Goal: Transaction & Acquisition: Purchase product/service

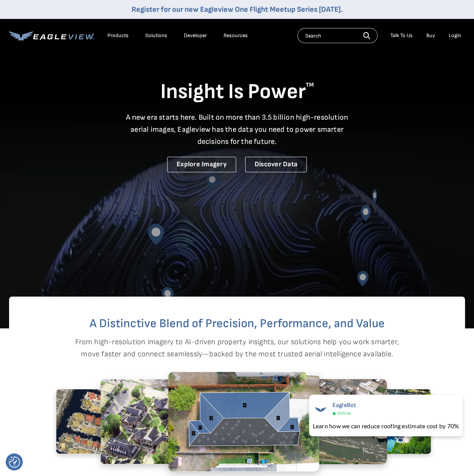
click at [451, 37] on div "Login" at bounding box center [455, 35] width 12 height 7
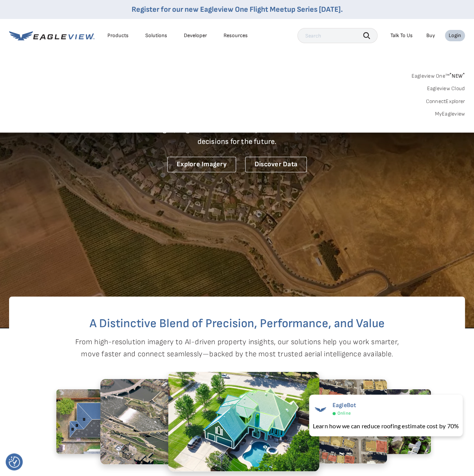
click at [455, 35] on div "Login" at bounding box center [455, 35] width 12 height 7
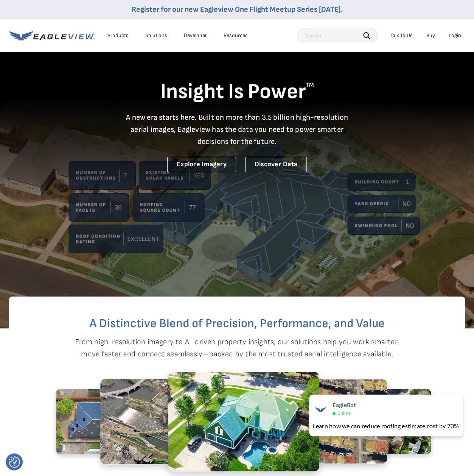
click at [455, 35] on div "Login" at bounding box center [455, 35] width 12 height 7
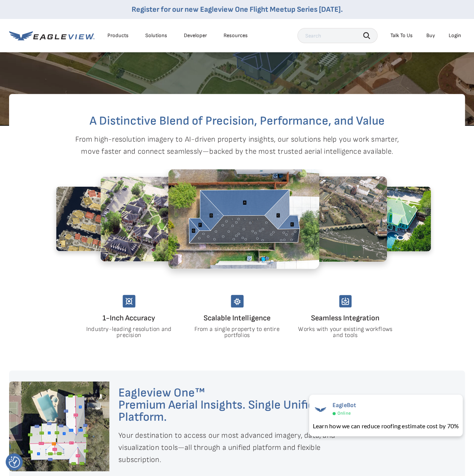
scroll to position [227, 0]
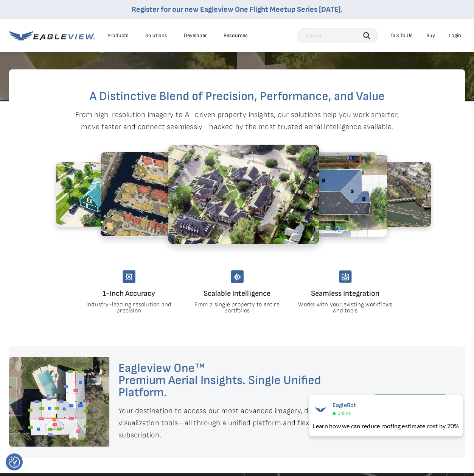
click at [44, 387] on div at bounding box center [59, 401] width 100 height 90
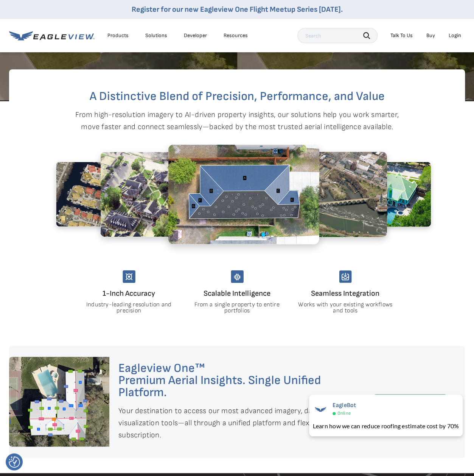
click at [350, 172] on img at bounding box center [322, 193] width 129 height 85
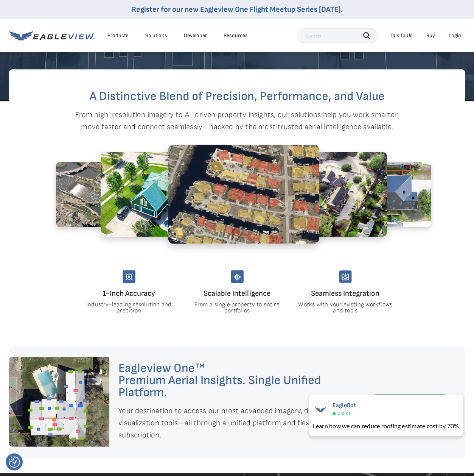
click at [121, 36] on div "Products" at bounding box center [117, 35] width 21 height 7
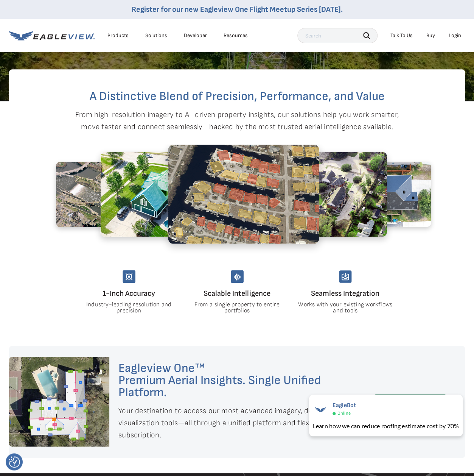
click at [433, 35] on link "Buy" at bounding box center [430, 35] width 9 height 7
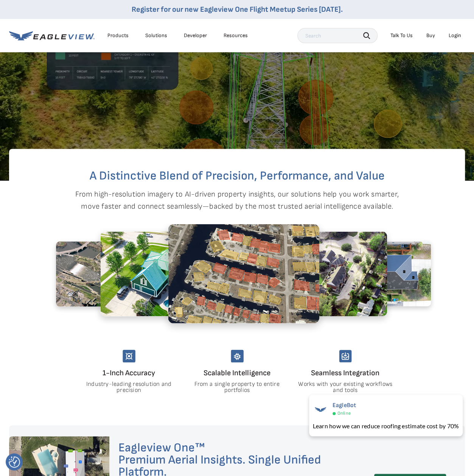
scroll to position [113, 0]
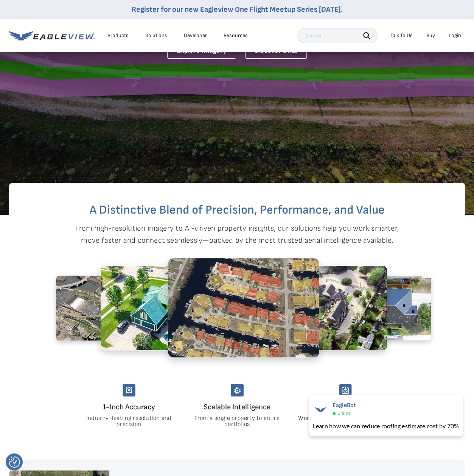
click at [159, 34] on div "Solutions" at bounding box center [156, 35] width 22 height 7
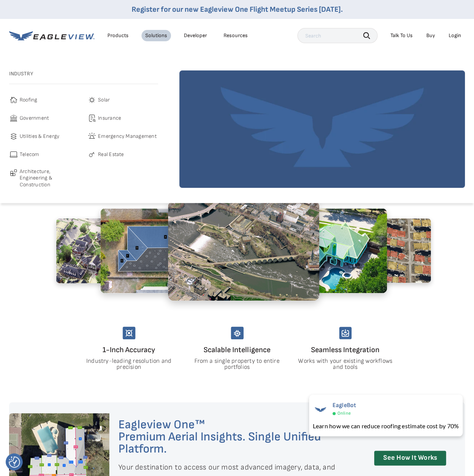
scroll to position [189, 0]
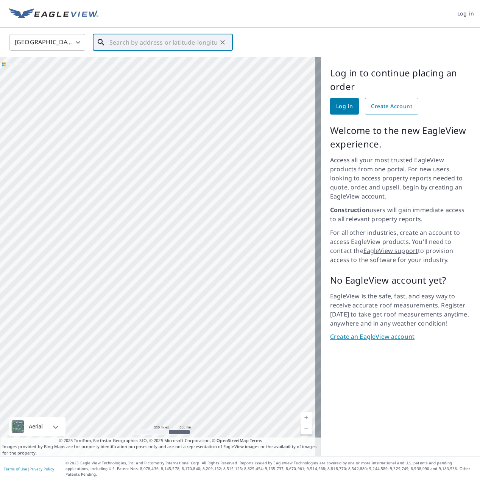
click at [168, 44] on input "text" at bounding box center [163, 42] width 108 height 21
click at [36, 38] on body "Log in United States US ​ ​ Aerial Road A standard road map Aerial A detailed l…" at bounding box center [240, 240] width 480 height 481
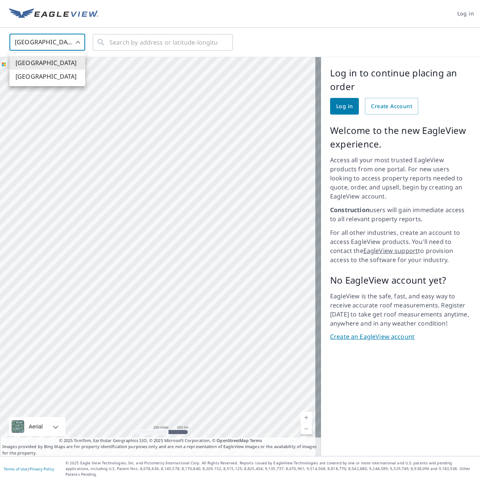
click at [34, 38] on div at bounding box center [240, 240] width 480 height 481
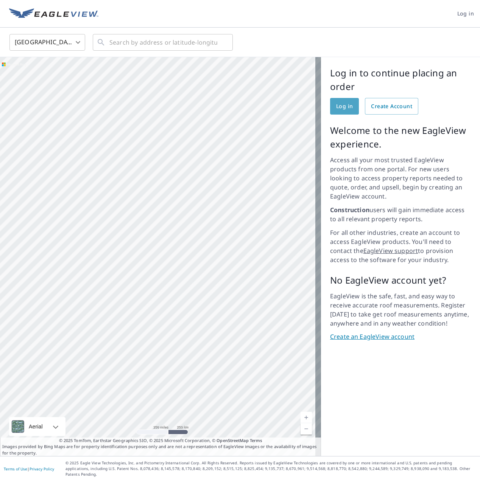
click at [338, 106] on span "Log in" at bounding box center [344, 106] width 17 height 9
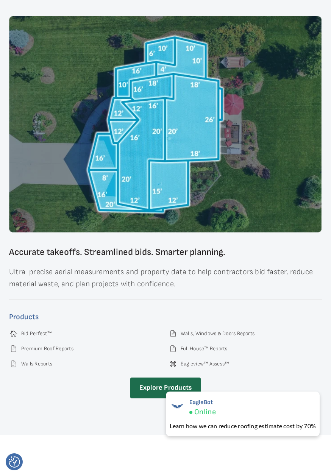
scroll to position [1097, 0]
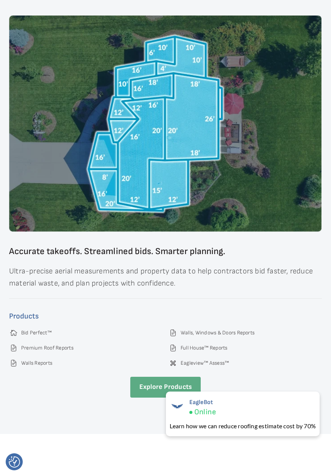
click at [156, 376] on link "Explore Products" at bounding box center [165, 386] width 71 height 21
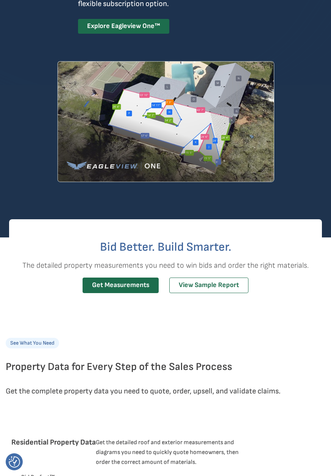
scroll to position [151, 0]
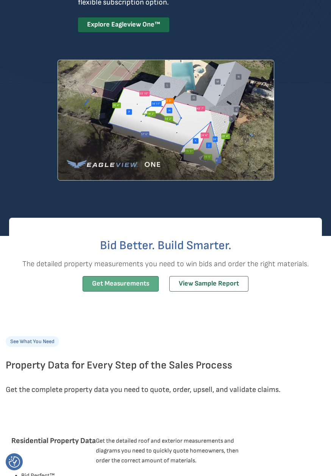
click at [106, 281] on link "Get Measurements" at bounding box center [120, 284] width 76 height 16
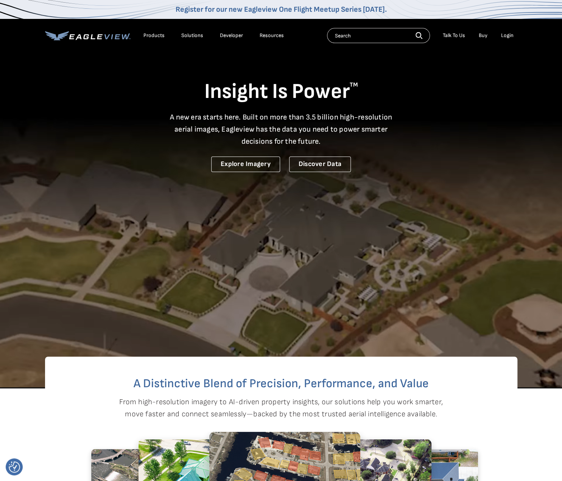
click at [353, 38] on input "text" at bounding box center [378, 35] width 103 height 15
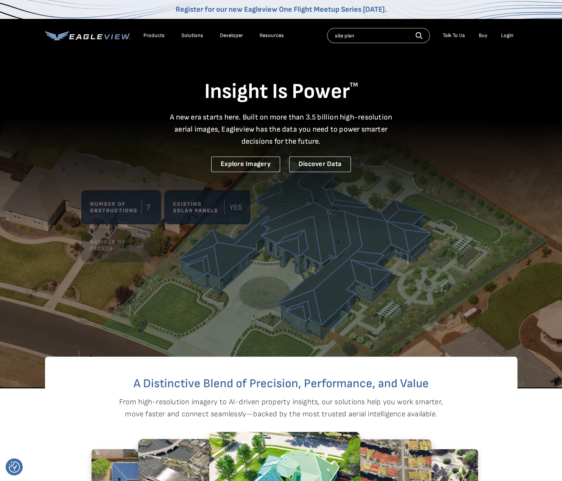
type input "site plan"
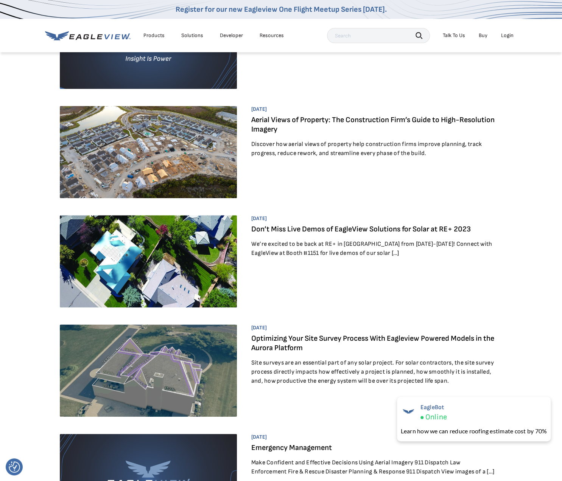
scroll to position [189, 0]
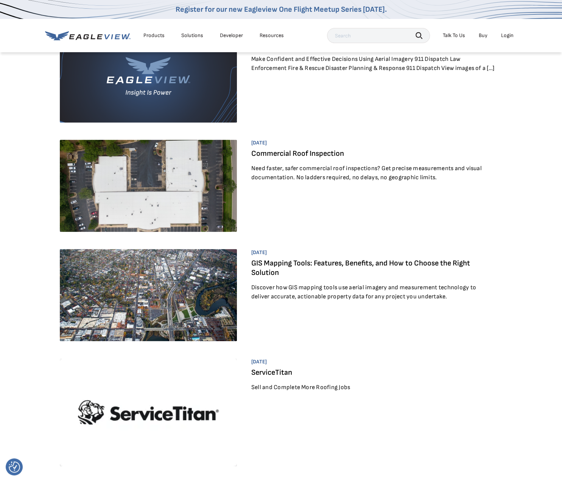
scroll to position [567, 0]
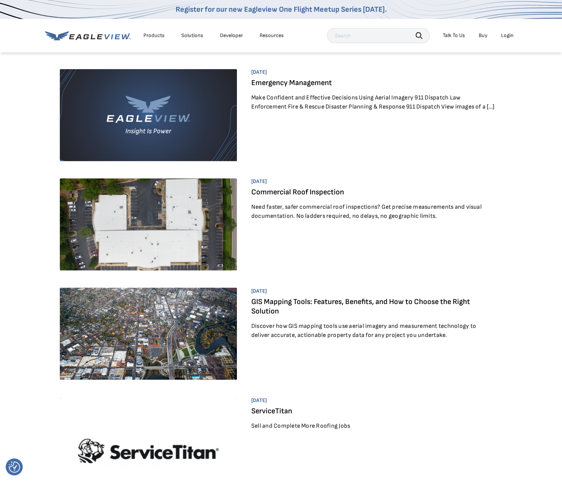
click at [255, 305] on link "GIS Mapping Tools: Features, Benefits, and How to Choose the Right Solution" at bounding box center [360, 306] width 219 height 19
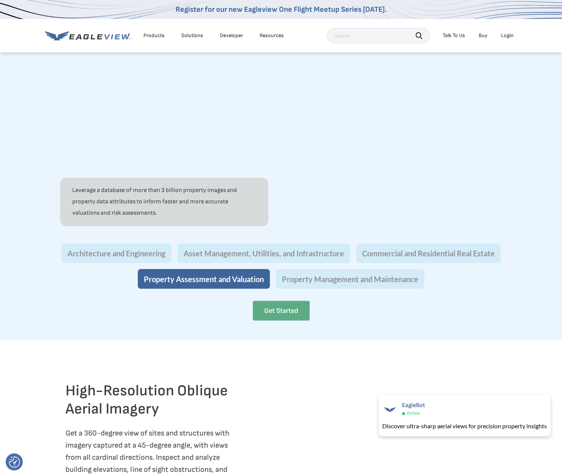
scroll to position [643, 0]
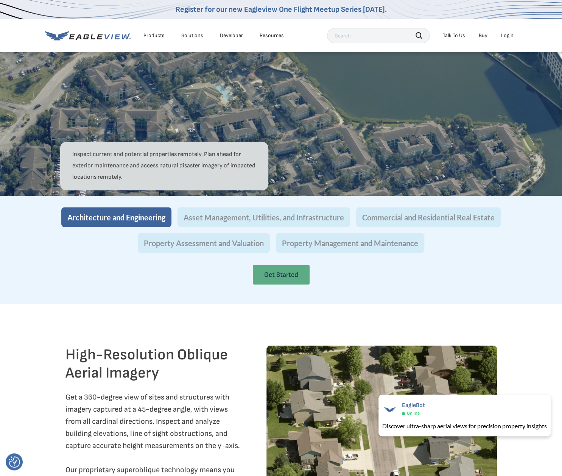
click at [273, 284] on link "Get Started" at bounding box center [281, 274] width 57 height 20
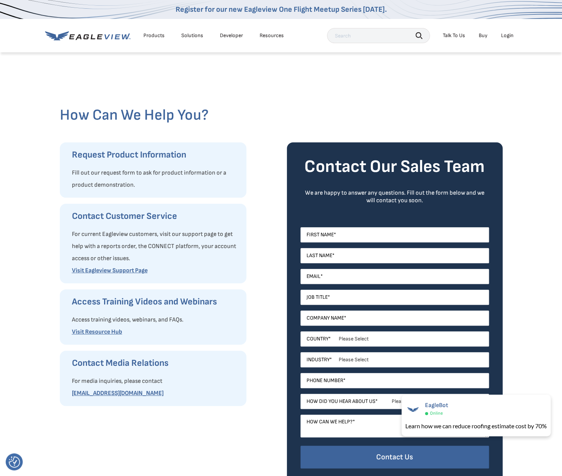
click at [157, 34] on div "Products" at bounding box center [153, 35] width 21 height 7
click at [484, 34] on link "Buy" at bounding box center [483, 35] width 9 height 7
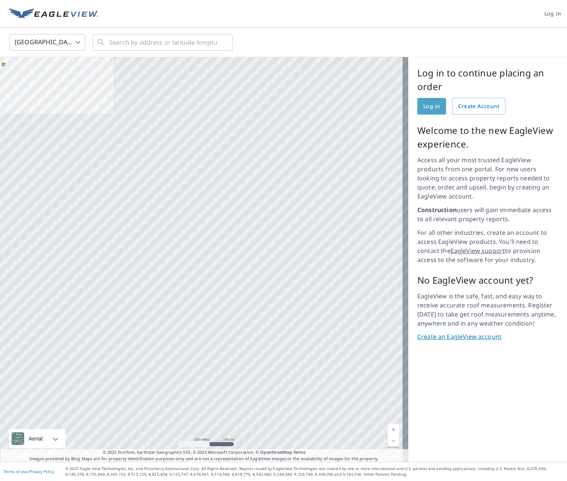
click at [428, 106] on span "Log in" at bounding box center [432, 106] width 17 height 9
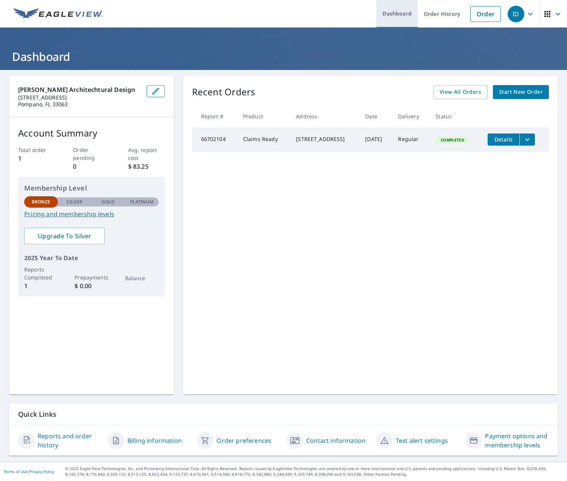
click at [392, 11] on link "Dashboard" at bounding box center [397, 14] width 41 height 28
click at [394, 13] on link "Dashboard" at bounding box center [397, 14] width 41 height 28
click at [320, 439] on link "Contact information" at bounding box center [335, 440] width 59 height 9
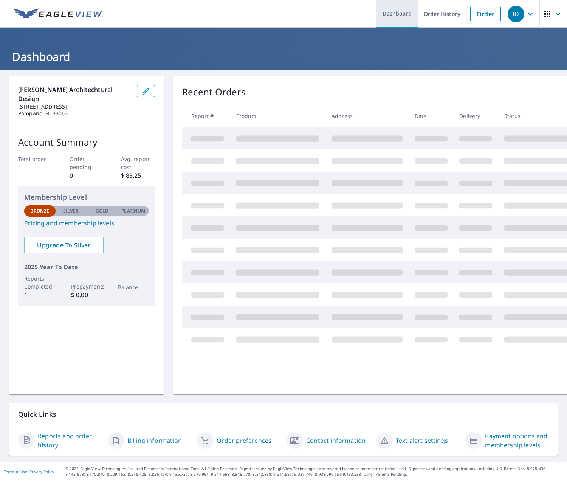
click at [394, 10] on link "Dashboard" at bounding box center [397, 14] width 41 height 28
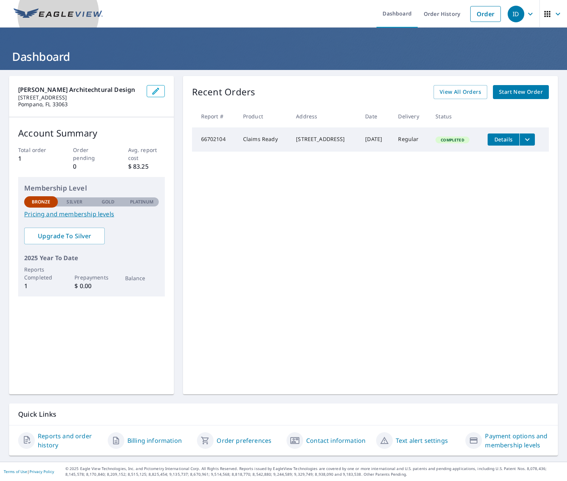
click at [77, 11] on img at bounding box center [58, 13] width 89 height 11
click at [533, 90] on span "Start New Order" at bounding box center [521, 91] width 44 height 9
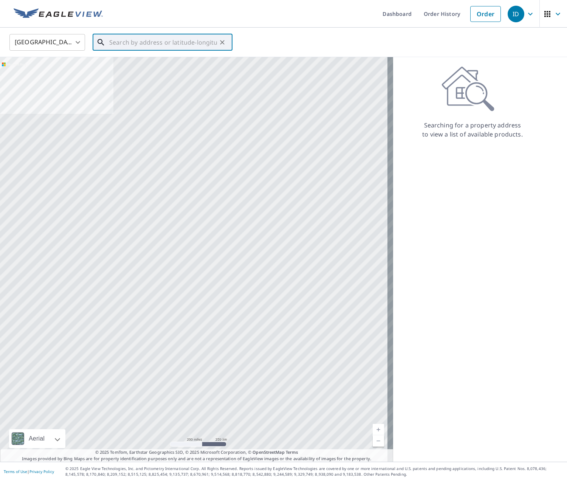
click at [120, 41] on input "text" at bounding box center [163, 42] width 108 height 21
click at [113, 46] on input "text" at bounding box center [163, 42] width 108 height 21
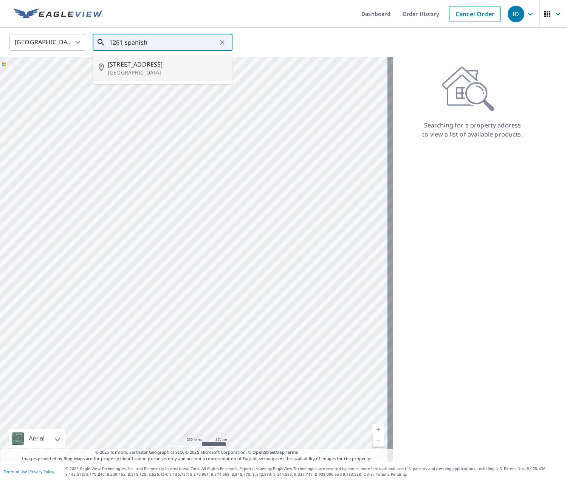
click at [123, 65] on span "1261 Spanish River Rd" at bounding box center [167, 64] width 119 height 9
type input "1261 Spanish River Rd Boca Raton, FL 33432"
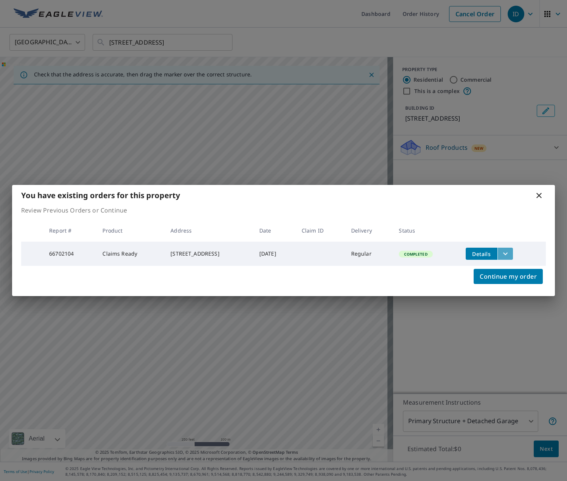
click at [510, 252] on icon "filesDropdownBtn-66702104" at bounding box center [505, 253] width 9 height 9
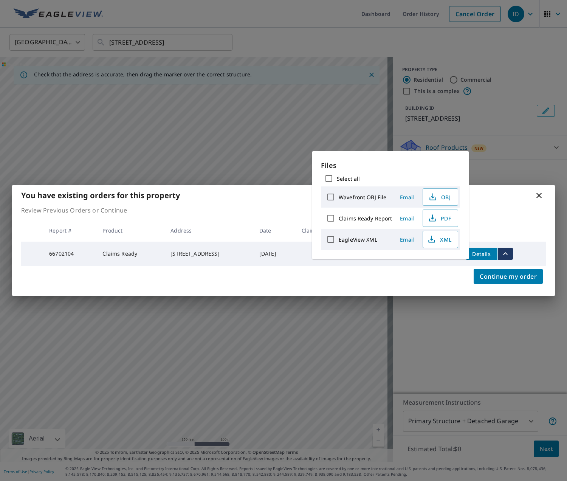
click at [539, 191] on icon at bounding box center [539, 195] width 9 height 9
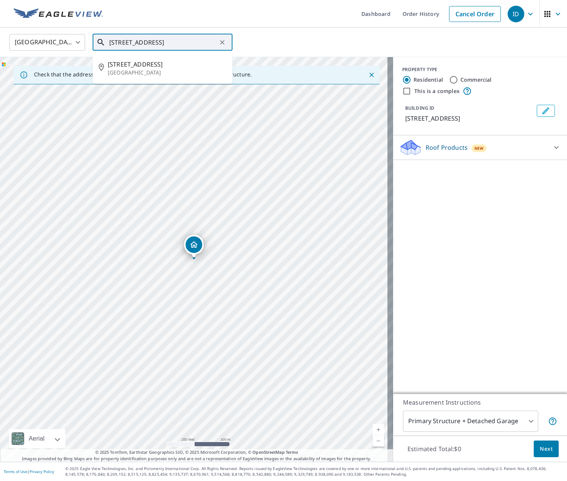
click at [194, 41] on input "1261 Spanish River Rd Boca Raton, FL 33432" at bounding box center [163, 42] width 108 height 21
click at [140, 41] on input "1261 Spanish River Rd Boca Raton, FL 33432" at bounding box center [163, 42] width 108 height 21
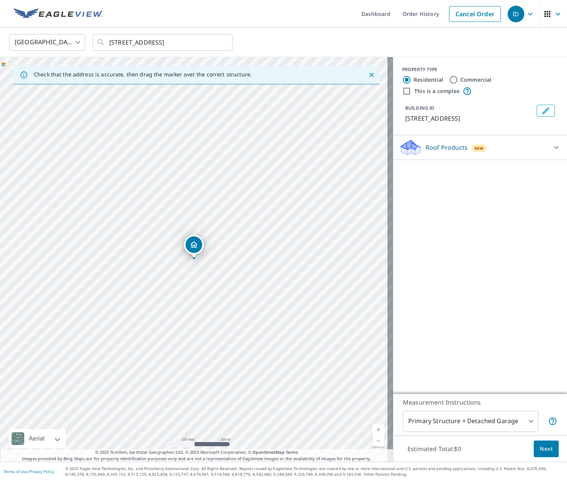
click at [466, 222] on div "PROPERTY TYPE Residential Commercial This is a complex BUILDING ID 1261 Spanish…" at bounding box center [480, 225] width 174 height 337
click at [555, 149] on icon at bounding box center [557, 147] width 5 height 3
click at [499, 259] on div "PROPERTY TYPE Residential Commercial This is a complex BUILDING ID 1261 Spanish…" at bounding box center [480, 225] width 174 height 337
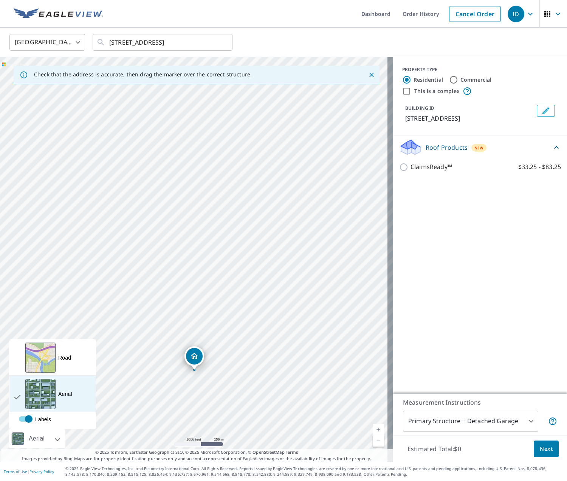
click at [51, 393] on div "View aerial and more..." at bounding box center [40, 394] width 30 height 30
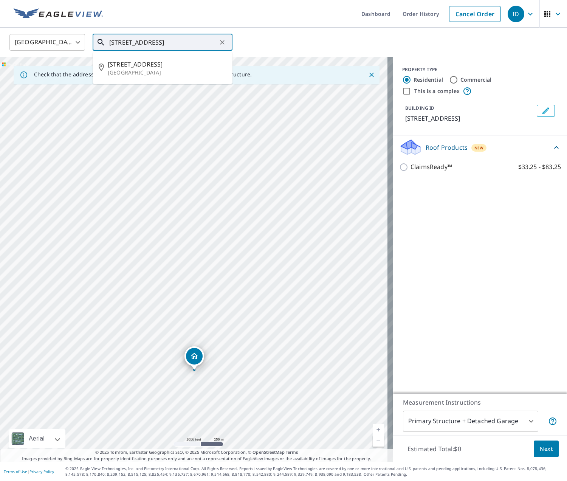
click at [203, 39] on input "1261 Spanish River Rd Boca Raton, FL 33432" at bounding box center [163, 42] width 108 height 21
click at [160, 64] on span "1261 Spanish River Rd" at bounding box center [167, 64] width 119 height 9
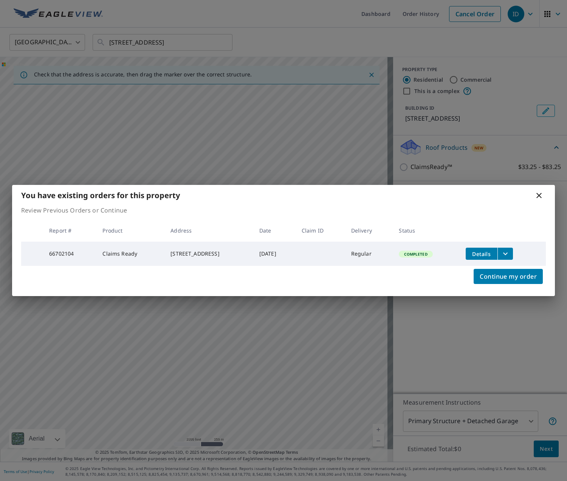
click at [543, 187] on div "You have existing orders for this property" at bounding box center [283, 195] width 543 height 21
click at [541, 195] on icon at bounding box center [539, 195] width 5 height 5
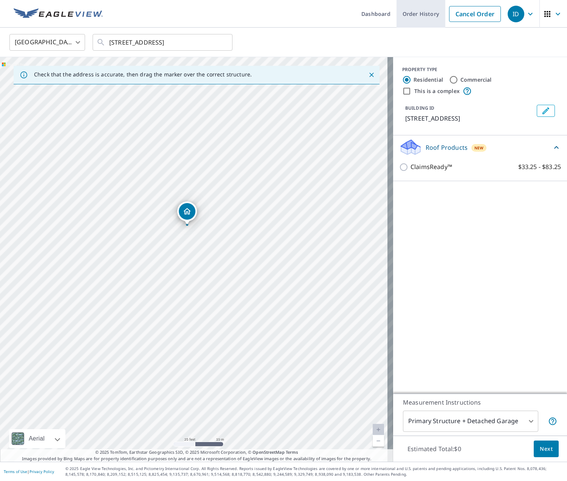
click at [406, 13] on link "Order History" at bounding box center [421, 14] width 49 height 28
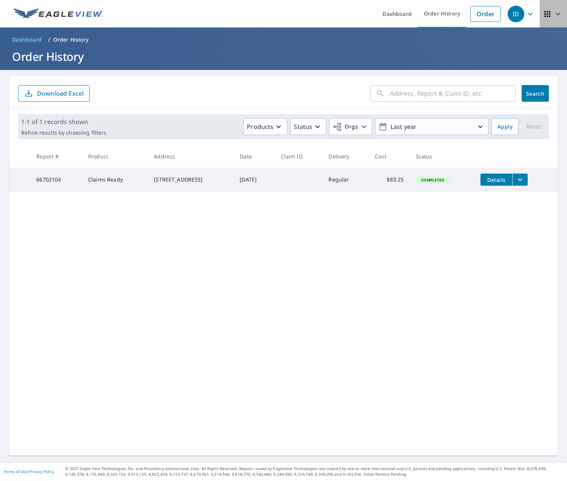
click at [545, 14] on icon "button" at bounding box center [548, 14] width 6 height 6
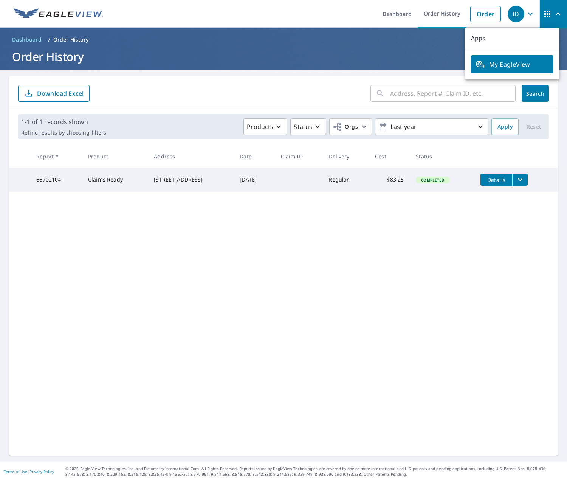
click at [443, 33] on header "Dashboard / Order History Order History" at bounding box center [283, 49] width 567 height 42
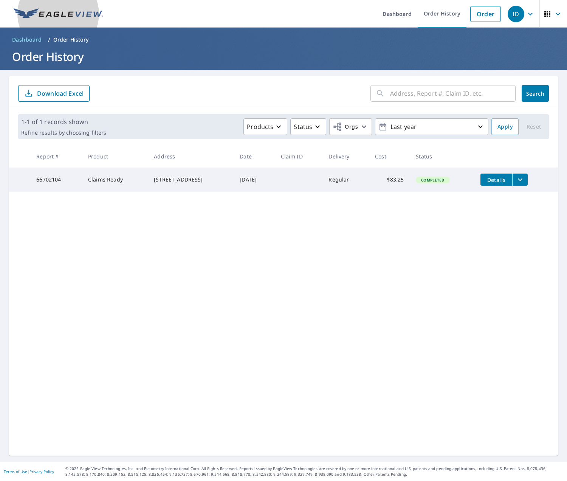
click at [90, 9] on img at bounding box center [58, 13] width 89 height 11
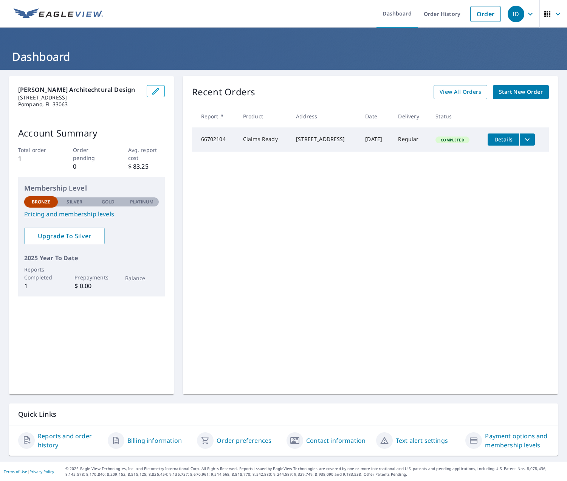
click at [55, 438] on link "Reports and order history" at bounding box center [70, 441] width 64 height 18
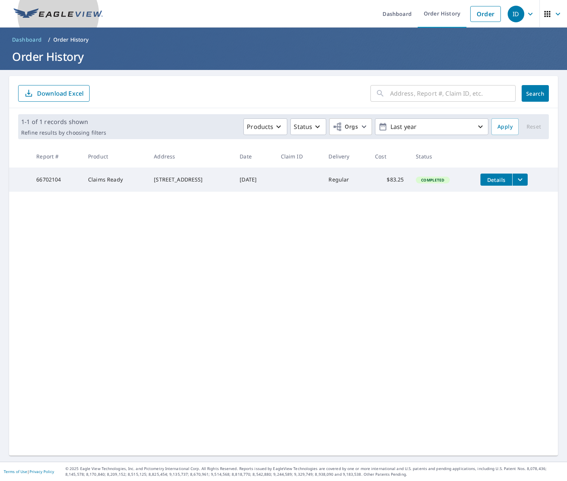
click at [80, 12] on img at bounding box center [58, 13] width 89 height 11
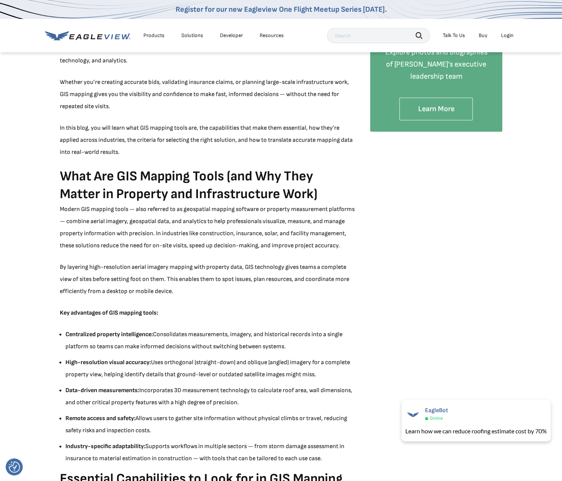
scroll to position [1324, 0]
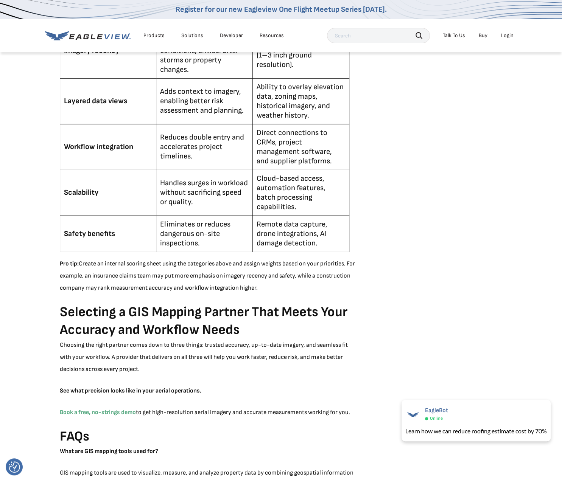
click at [508, 36] on div "Login" at bounding box center [507, 35] width 12 height 7
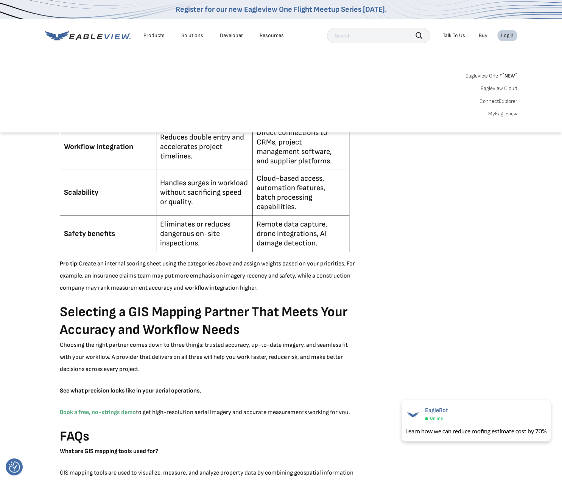
click at [511, 114] on link "MyEagleview" at bounding box center [502, 113] width 29 height 7
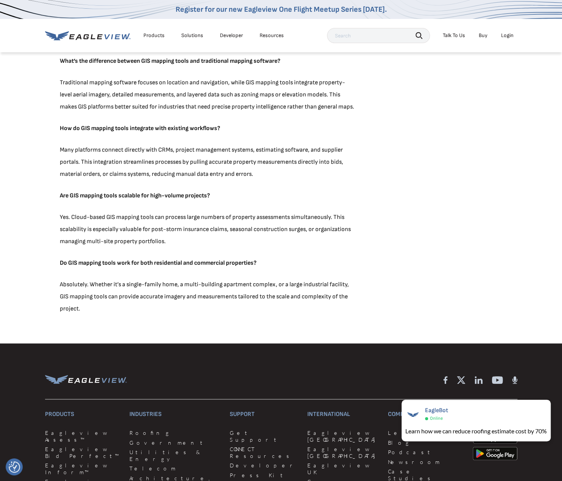
scroll to position [1796, 0]
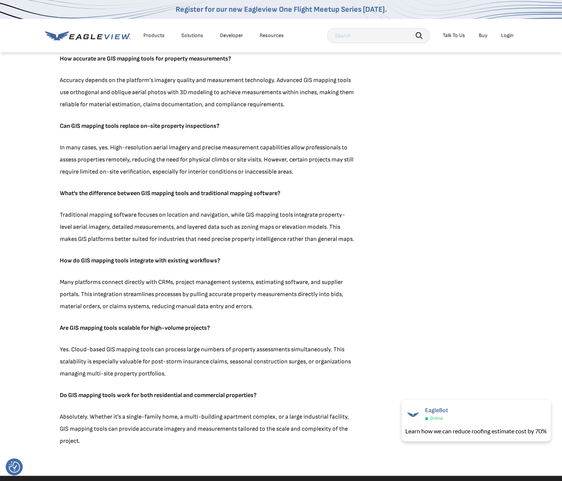
click at [157, 33] on div "Products" at bounding box center [153, 35] width 21 height 7
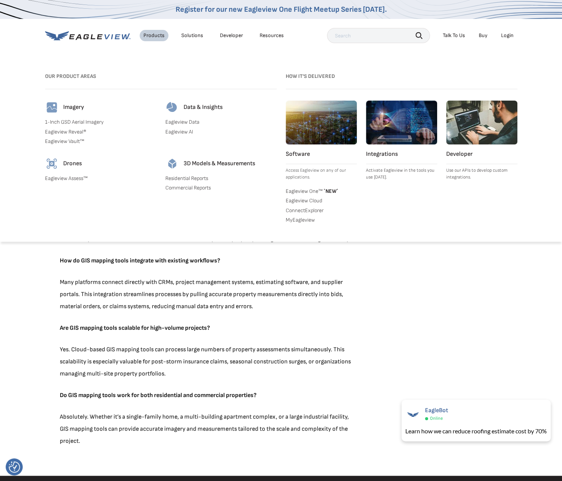
click at [182, 131] on link "Eagleview AI" at bounding box center [220, 132] width 111 height 7
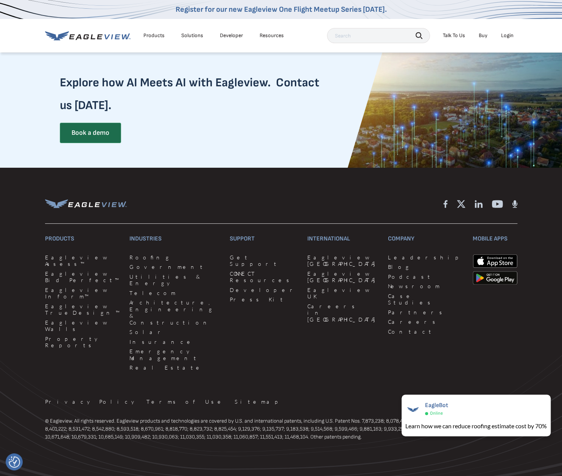
scroll to position [1373, 0]
